Goal: Task Accomplishment & Management: Use online tool/utility

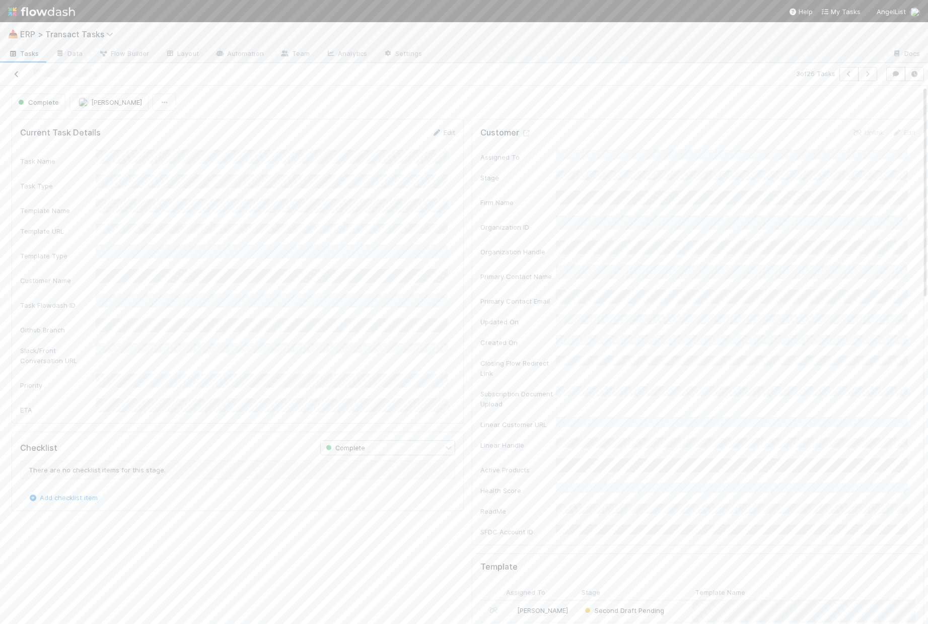
click at [18, 77] on icon at bounding box center [17, 74] width 10 height 7
click at [437, 135] on link "Edit" at bounding box center [444, 132] width 24 height 8
click at [122, 440] on div "2" at bounding box center [274, 437] width 348 height 18
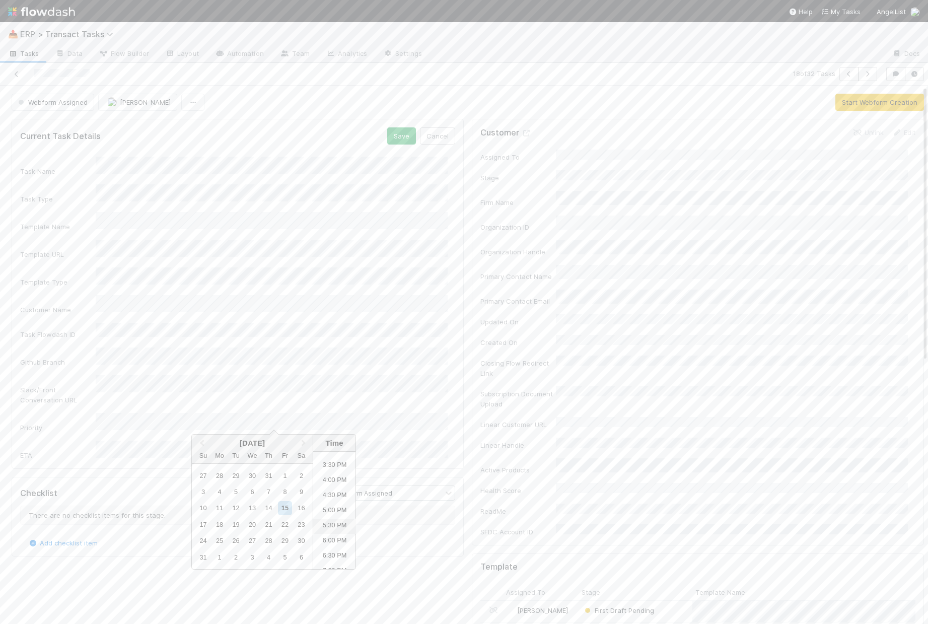
click at [332, 527] on li "5:30 PM" at bounding box center [334, 526] width 43 height 15
click at [392, 130] on button "Save" at bounding box center [401, 135] width 29 height 17
click at [812, 100] on button "Start Webform Creation" at bounding box center [880, 102] width 89 height 17
